Goal: Task Accomplishment & Management: Manage account settings

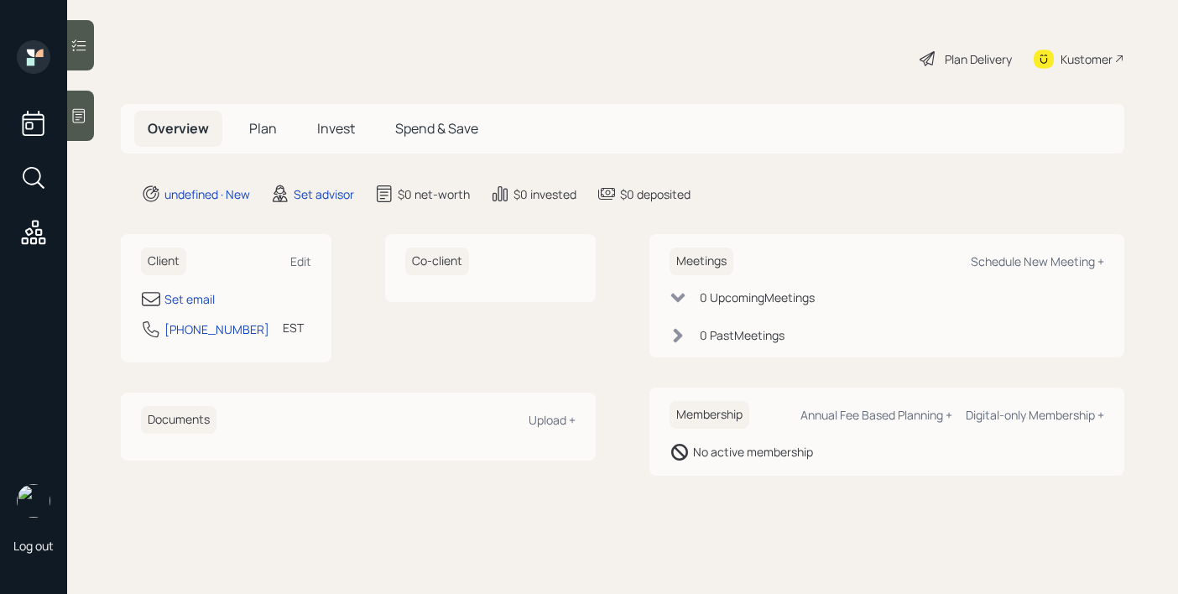
click at [297, 252] on div "Client Edit" at bounding box center [226, 262] width 170 height 28
click at [294, 263] on div "Edit" at bounding box center [300, 261] width 21 height 16
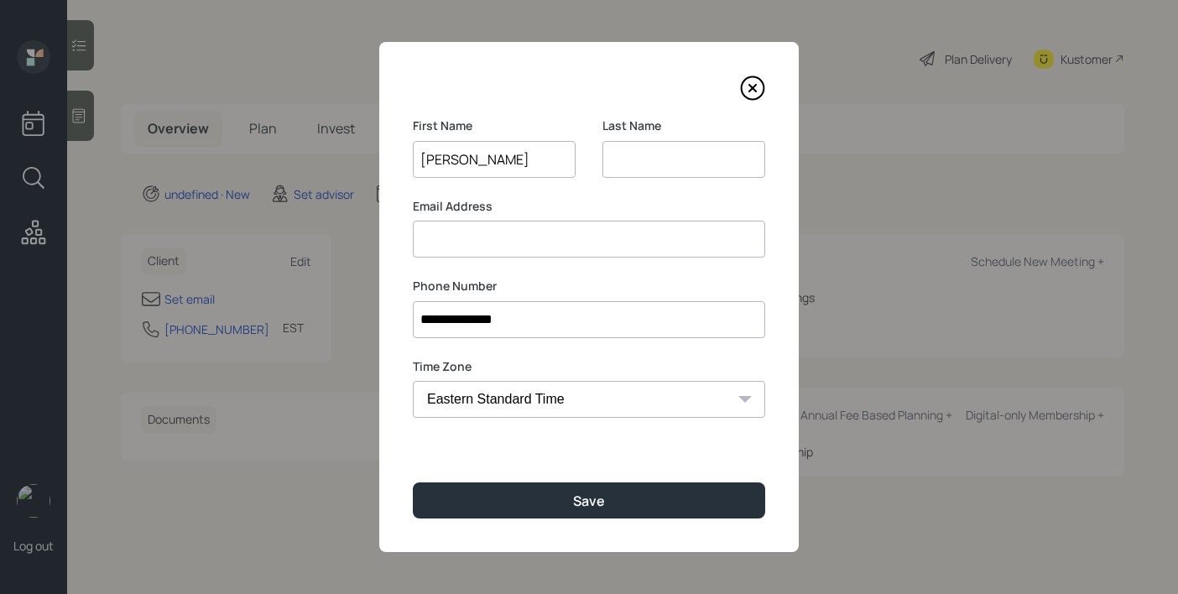
type input "[PERSON_NAME]"
type input "S"
type input "[PERSON_NAME]"
click at [581, 519] on div "**********" at bounding box center [588, 297] width 419 height 510
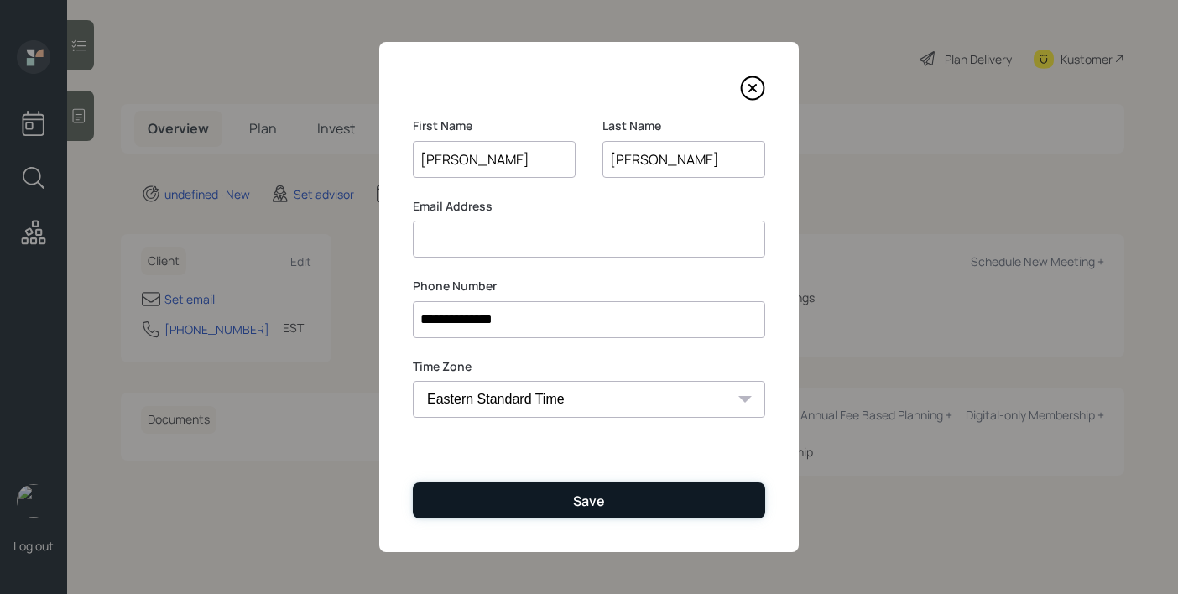
click at [607, 504] on button "Save" at bounding box center [589, 500] width 352 height 36
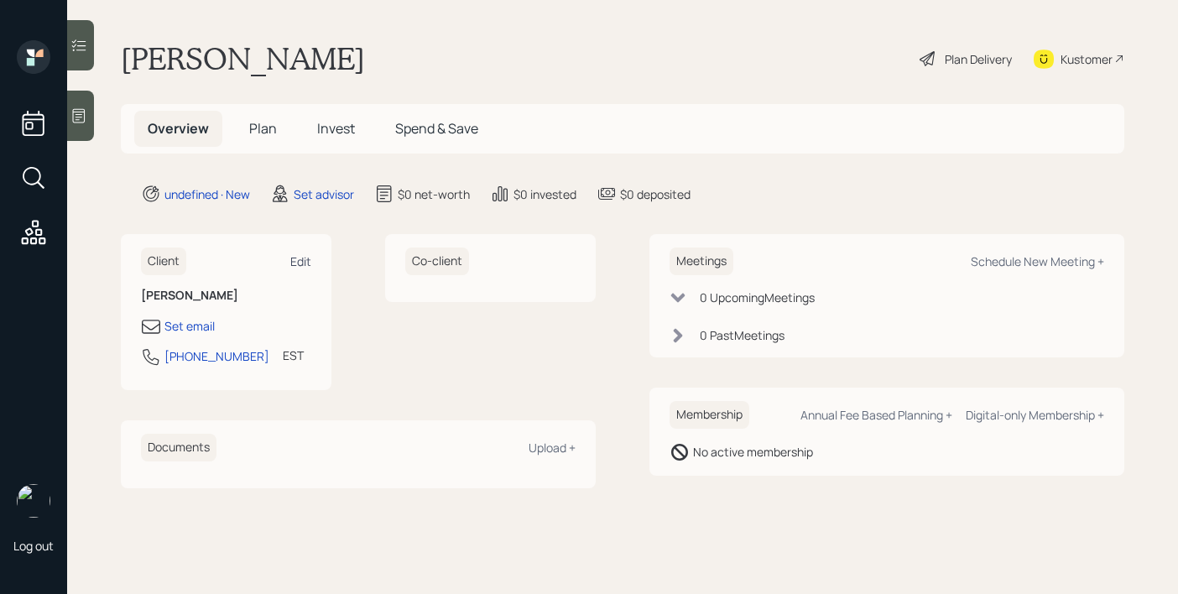
click at [293, 262] on div "Edit" at bounding box center [300, 261] width 21 height 16
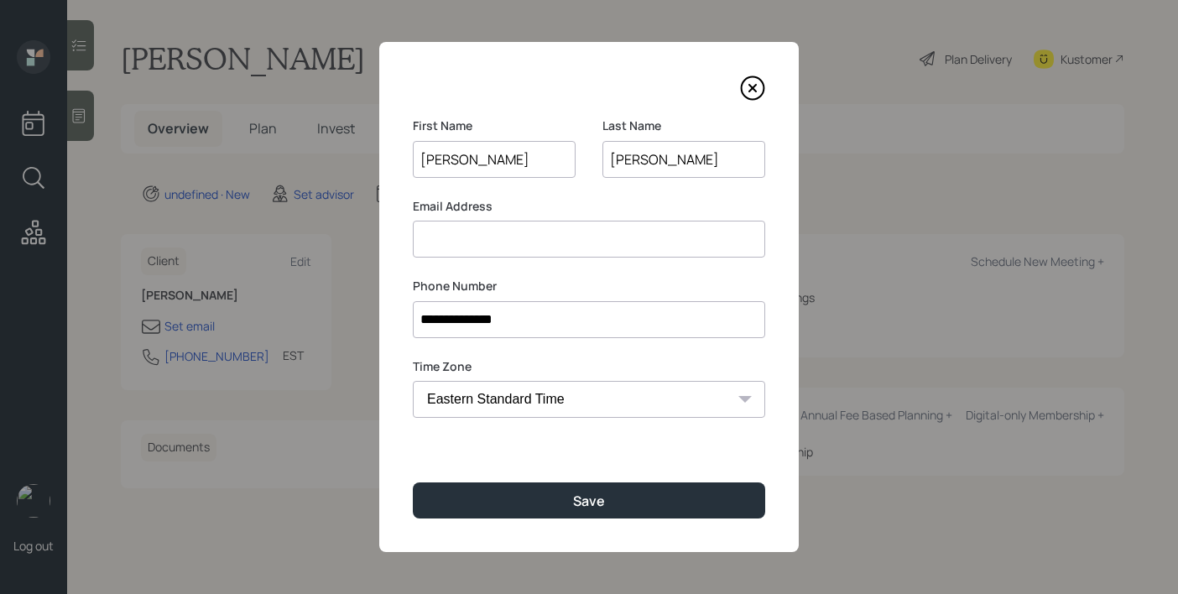
click at [585, 242] on input at bounding box center [589, 239] width 352 height 37
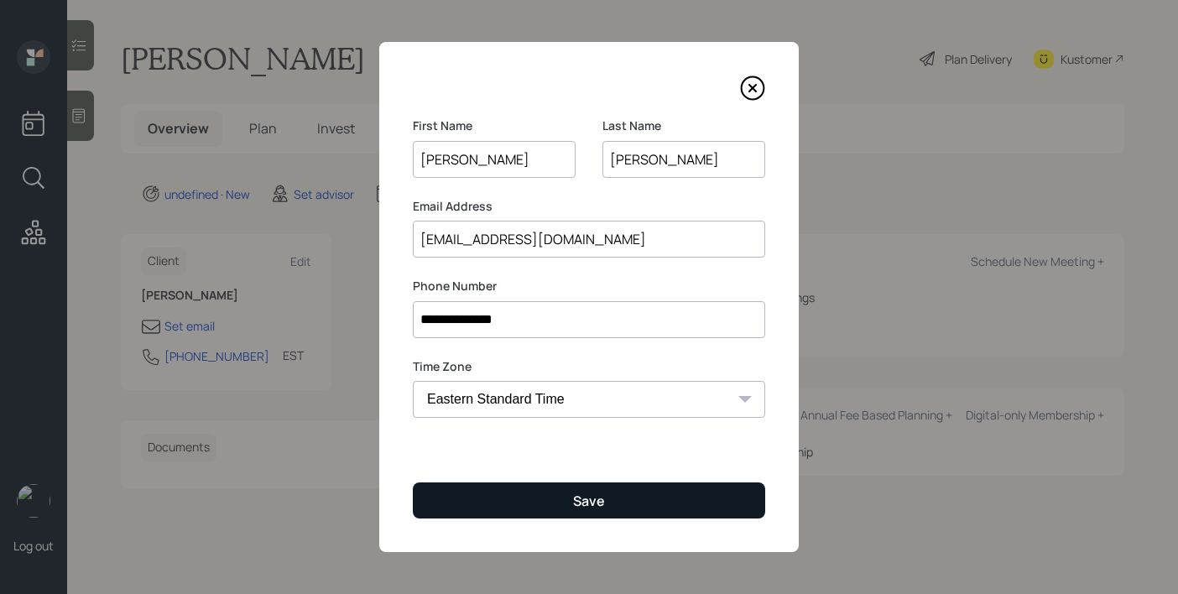
type input "[EMAIL_ADDRESS][DOMAIN_NAME]"
click at [659, 503] on button "Save" at bounding box center [589, 500] width 352 height 36
